Goal: Task Accomplishment & Management: Use online tool/utility

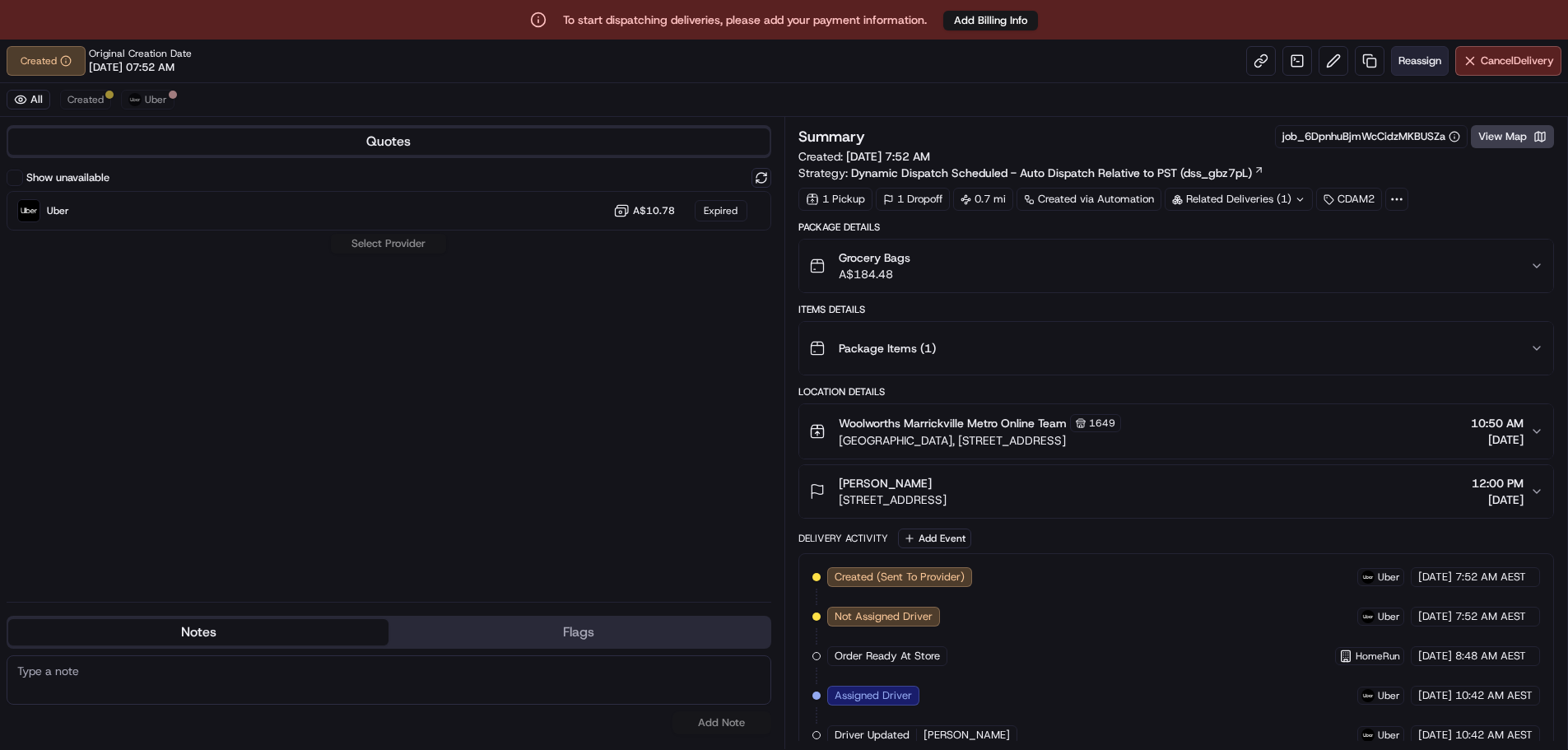
click at [1407, 66] on span "Reassign" at bounding box center [1420, 60] width 43 height 15
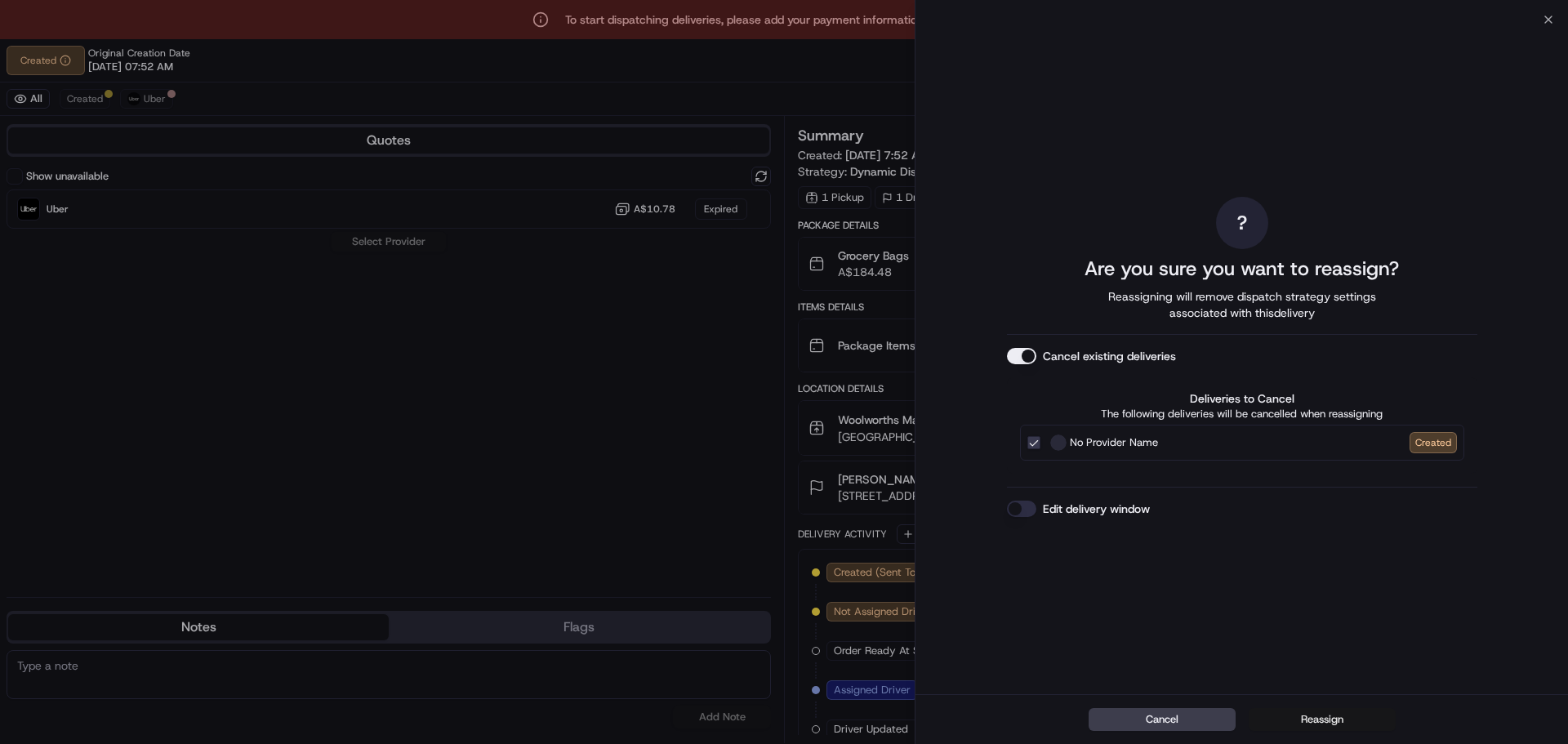
click at [1326, 713] on button "Reassign" at bounding box center [1322, 719] width 147 height 23
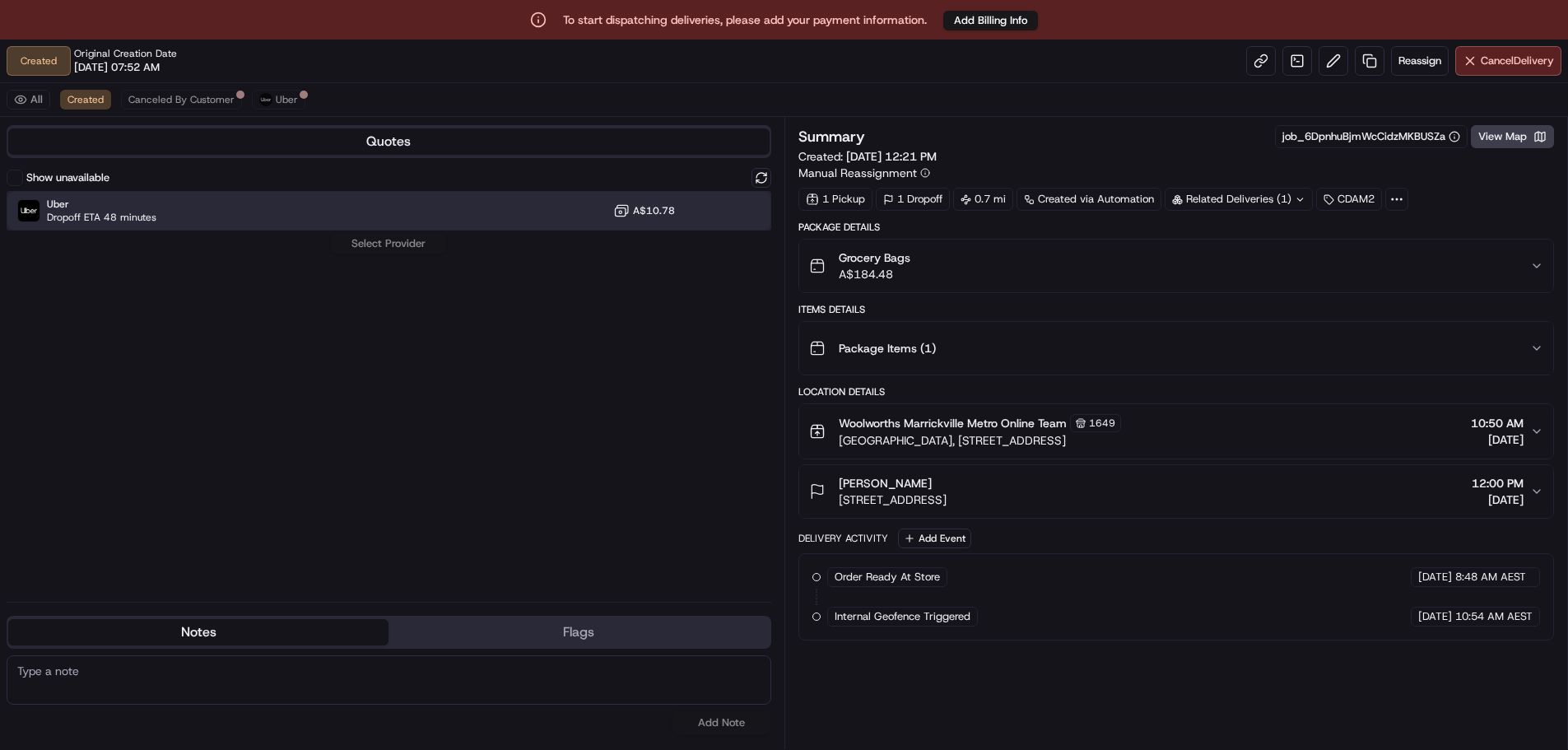
click at [453, 220] on div "Uber Dropoff ETA 48 minutes A$10.78" at bounding box center [389, 211] width 765 height 39
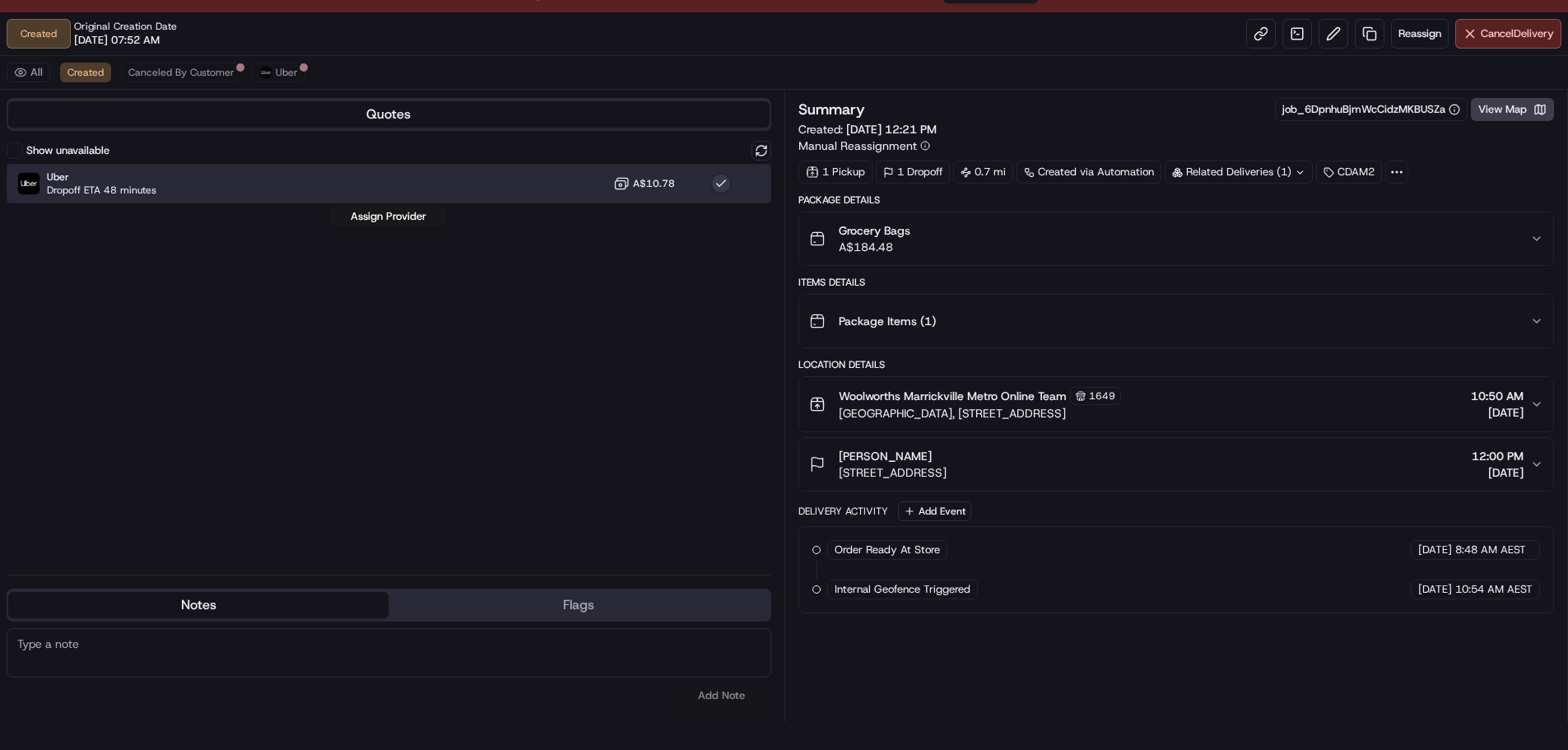
scroll to position [39, 0]
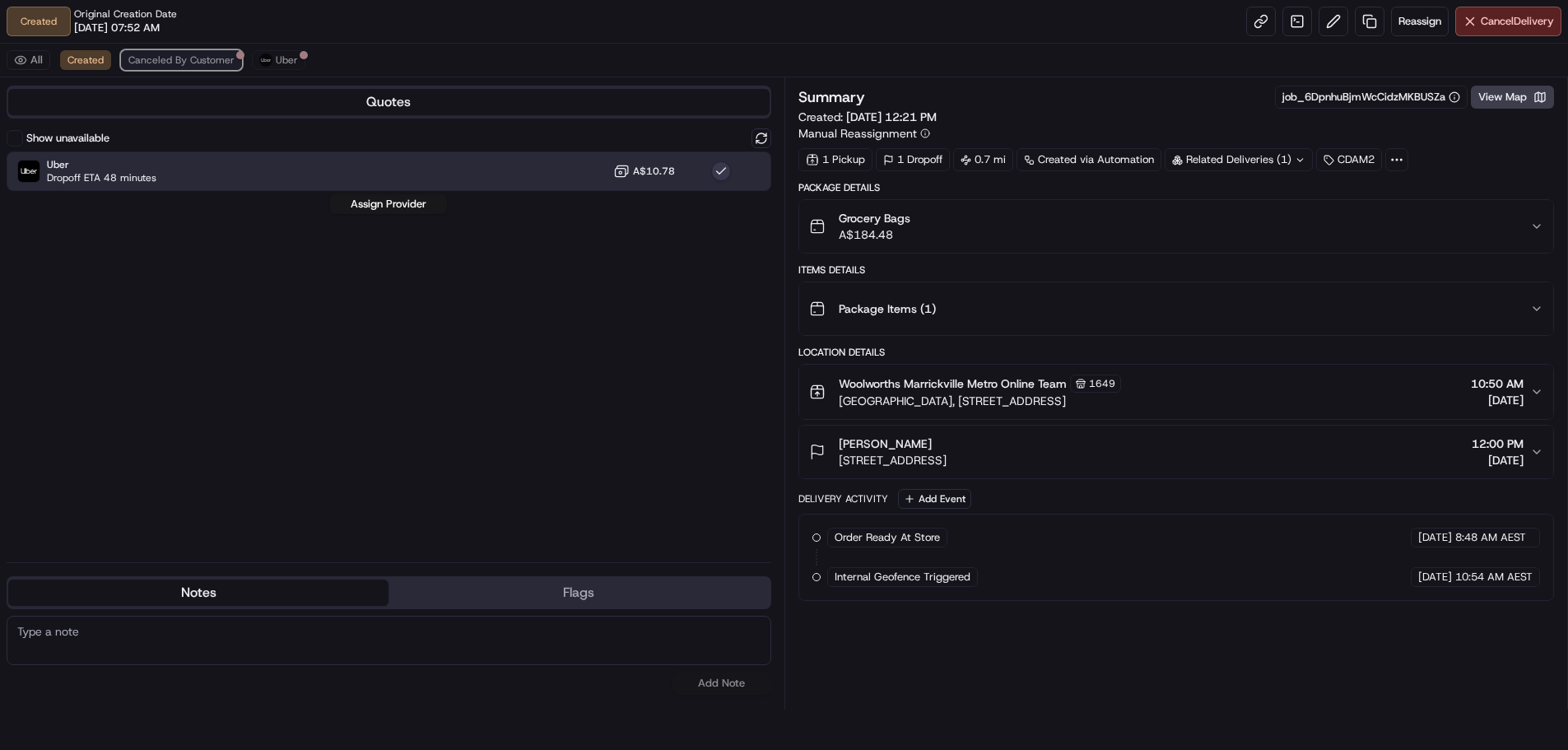
click at [190, 60] on span "Canceled By Customer" at bounding box center [182, 59] width 106 height 13
